Goal: Transaction & Acquisition: Purchase product/service

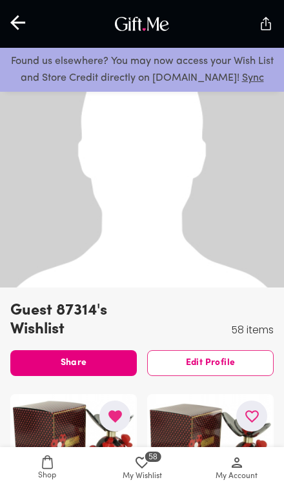
click at [154, 466] on span "58 My Wishlist" at bounding box center [143, 469] width 80 height 28
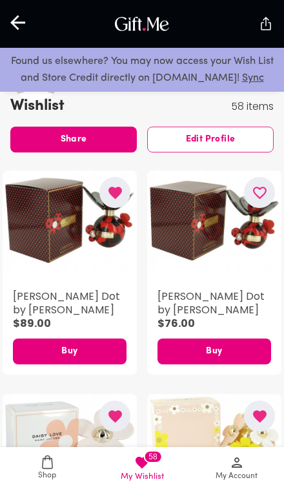
scroll to position [292, 0]
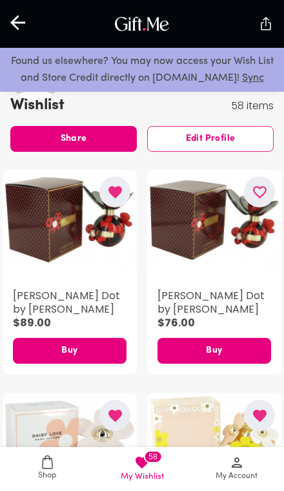
click at [89, 254] on div "button" at bounding box center [70, 221] width 134 height 102
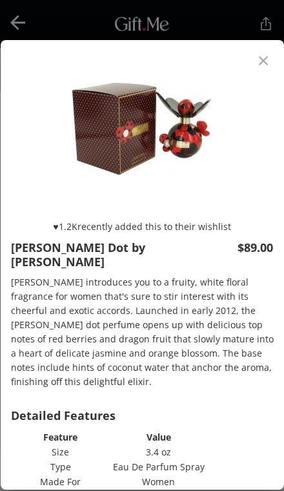
click at [263, 67] on icon "close" at bounding box center [264, 61] width 16 height 16
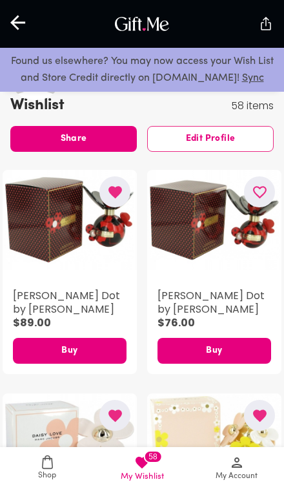
click at [214, 249] on div "button" at bounding box center [214, 221] width 134 height 102
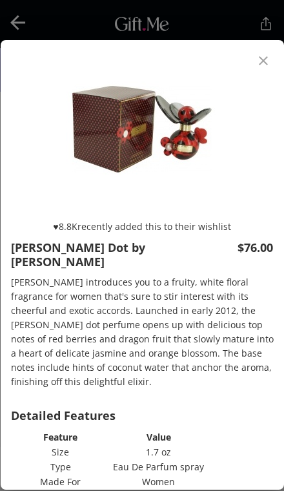
click at [258, 74] on button "close" at bounding box center [263, 60] width 31 height 31
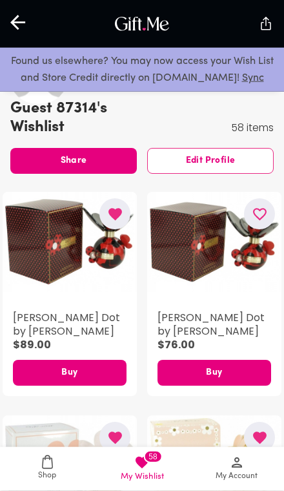
scroll to position [291, 0]
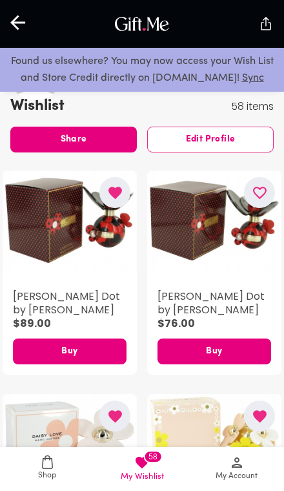
click at [85, 345] on span "Buy" at bounding box center [70, 352] width 114 height 14
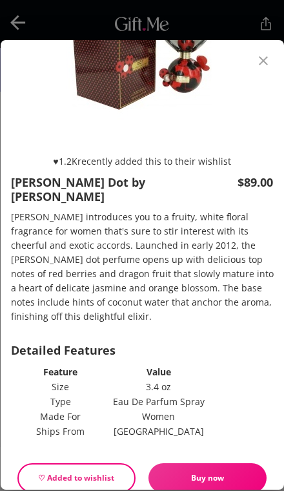
scroll to position [65, 0]
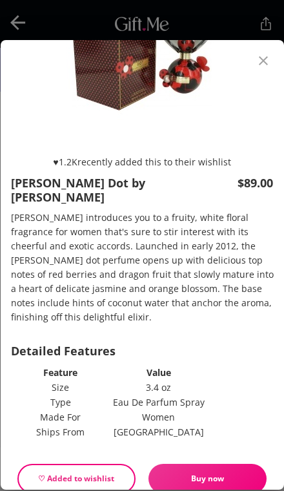
click at [222, 473] on button "Buy now" at bounding box center [208, 479] width 118 height 30
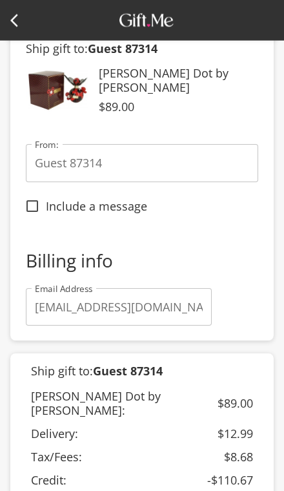
scroll to position [62, 0]
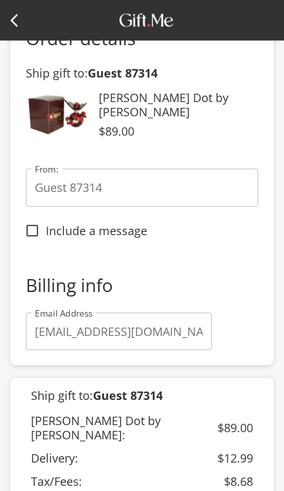
click at [17, 21] on icon at bounding box center [18, 21] width 16 height 16
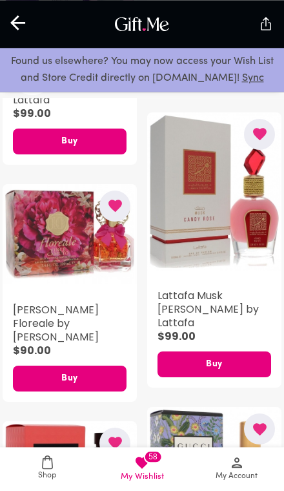
scroll to position [3251, 0]
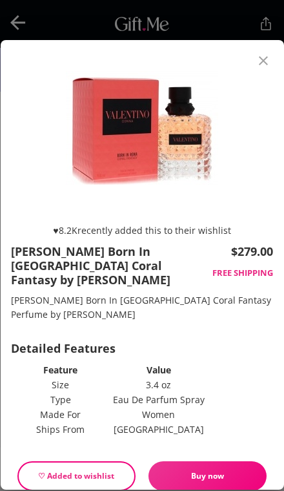
scroll to position [3357, 0]
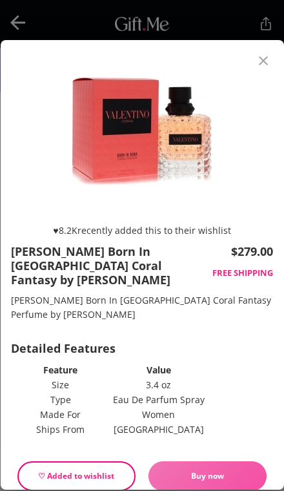
click at [235, 484] on span "Buy now" at bounding box center [208, 476] width 118 height 14
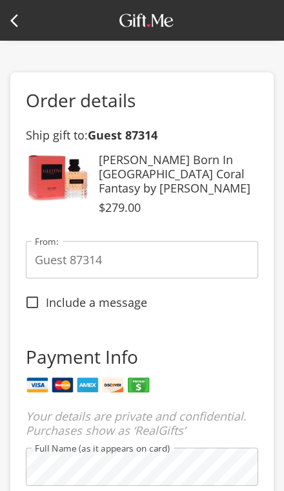
click at [13, 25] on icon at bounding box center [18, 21] width 16 height 16
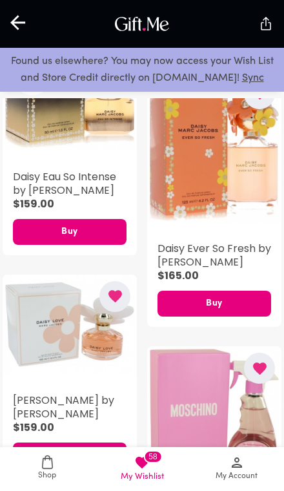
scroll to position [1175, 0]
